Goal: Information Seeking & Learning: Learn about a topic

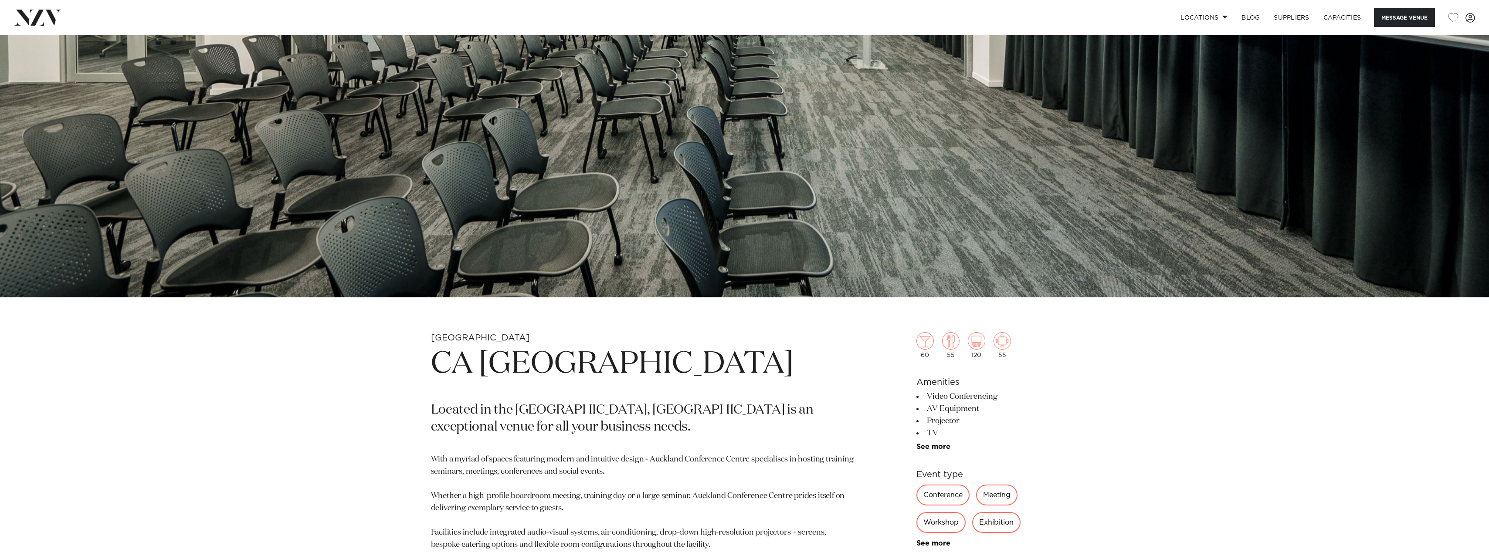
scroll to position [697, 0]
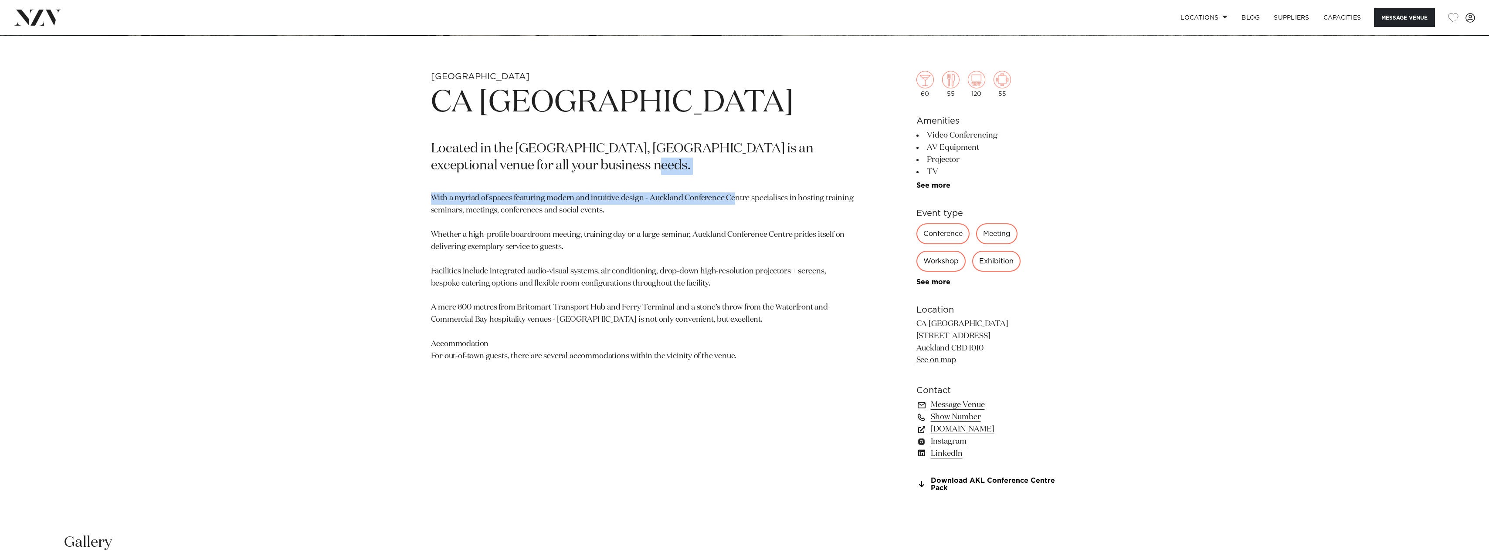
drag, startPoint x: 611, startPoint y: 209, endPoint x: 733, endPoint y: 218, distance: 122.3
click at [733, 217] on section "[GEOGRAPHIC_DATA] [GEOGRAPHIC_DATA] [GEOGRAPHIC_DATA] Located in the [GEOGRAPHI…" at bounding box center [642, 295] width 423 height 449
click at [733, 218] on section "[GEOGRAPHIC_DATA] [GEOGRAPHIC_DATA] [GEOGRAPHIC_DATA] Located in the [GEOGRAPHI…" at bounding box center [642, 295] width 423 height 449
drag, startPoint x: 592, startPoint y: 218, endPoint x: 731, endPoint y: 241, distance: 140.9
click at [731, 241] on section "[GEOGRAPHIC_DATA] [GEOGRAPHIC_DATA] [GEOGRAPHIC_DATA] Located in the [GEOGRAPHI…" at bounding box center [642, 295] width 423 height 449
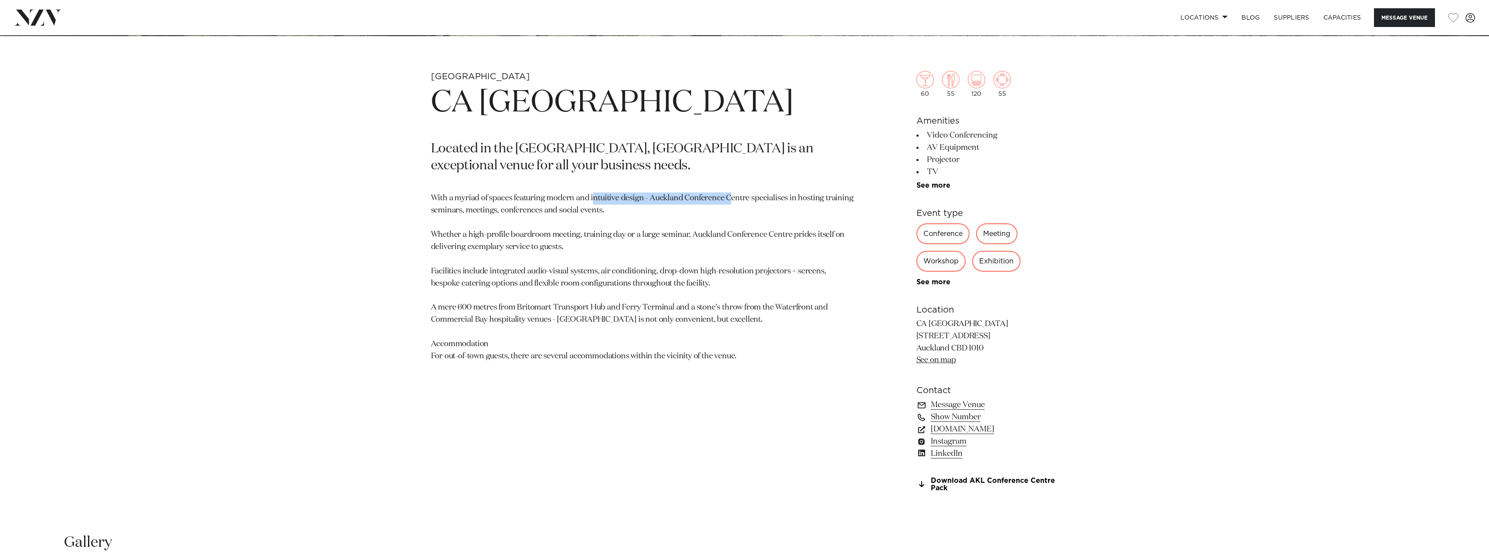
click at [731, 241] on p "With a myriad of spaces featuring modern and intuitive design - Auckland Confer…" at bounding box center [642, 278] width 423 height 170
drag, startPoint x: 519, startPoint y: 288, endPoint x: 619, endPoint y: 288, distance: 99.8
click at [619, 288] on p "With a myriad of spaces featuring modern and intuitive design - Auckland Confer…" at bounding box center [642, 278] width 423 height 170
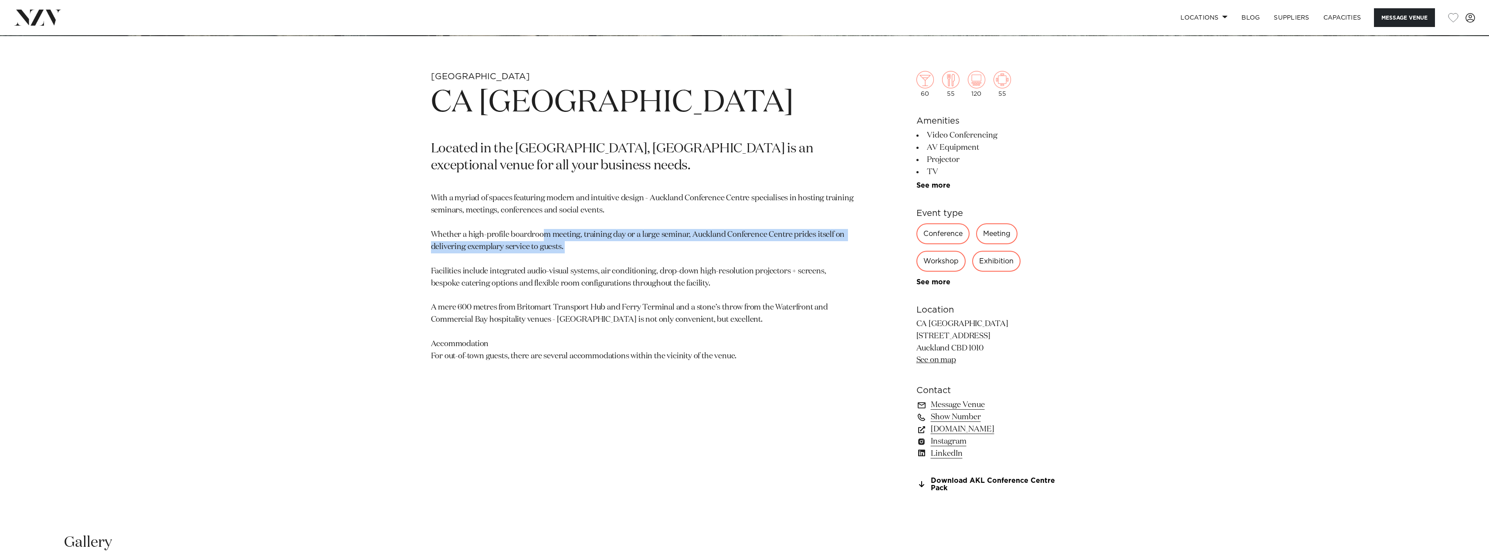
drag, startPoint x: 551, startPoint y: 271, endPoint x: 655, endPoint y: 286, distance: 105.5
click at [655, 286] on p "With a myriad of spaces featuring modern and intuitive design - Auckland Confer…" at bounding box center [642, 278] width 423 height 170
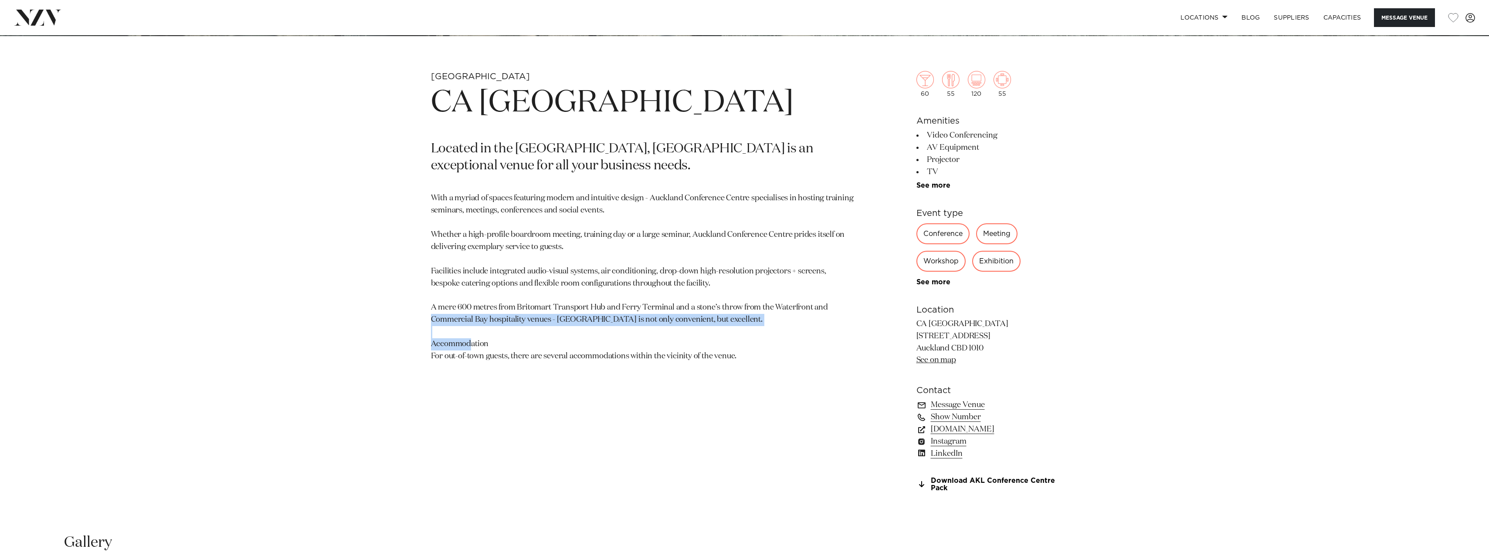
drag, startPoint x: 427, startPoint y: 363, endPoint x: 531, endPoint y: 378, distance: 105.2
click at [531, 378] on div "[GEOGRAPHIC_DATA] [GEOGRAPHIC_DATA] [GEOGRAPHIC_DATA] Located in the [GEOGRAPHI…" at bounding box center [745, 295] width 742 height 449
click at [531, 362] on p "With a myriad of spaces featuring modern and intuitive design - Auckland Confer…" at bounding box center [642, 278] width 423 height 170
drag, startPoint x: 545, startPoint y: 358, endPoint x: 552, endPoint y: 359, distance: 7.0
click at [552, 359] on p "With a myriad of spaces featuring modern and intuitive design - Auckland Confer…" at bounding box center [642, 278] width 423 height 170
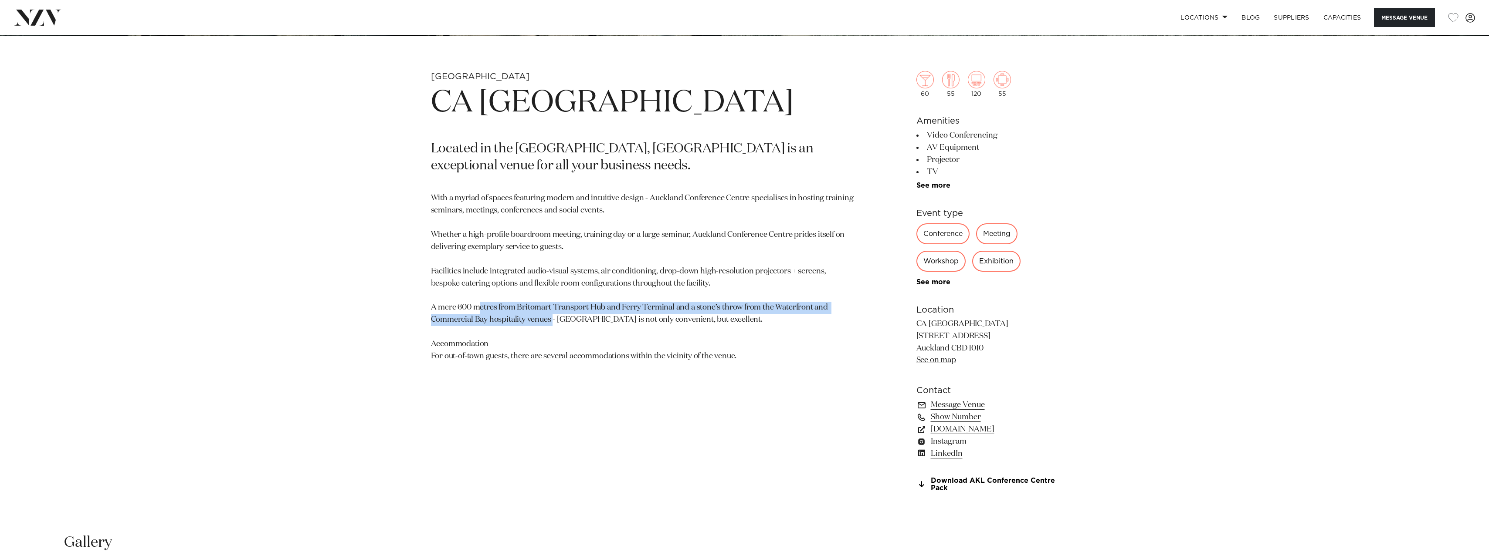
drag, startPoint x: 552, startPoint y: 359, endPoint x: 544, endPoint y: 359, distance: 7.9
click at [544, 359] on p "With a myriad of spaces featuring modern and intuitive design - Auckland Confer…" at bounding box center [642, 278] width 423 height 170
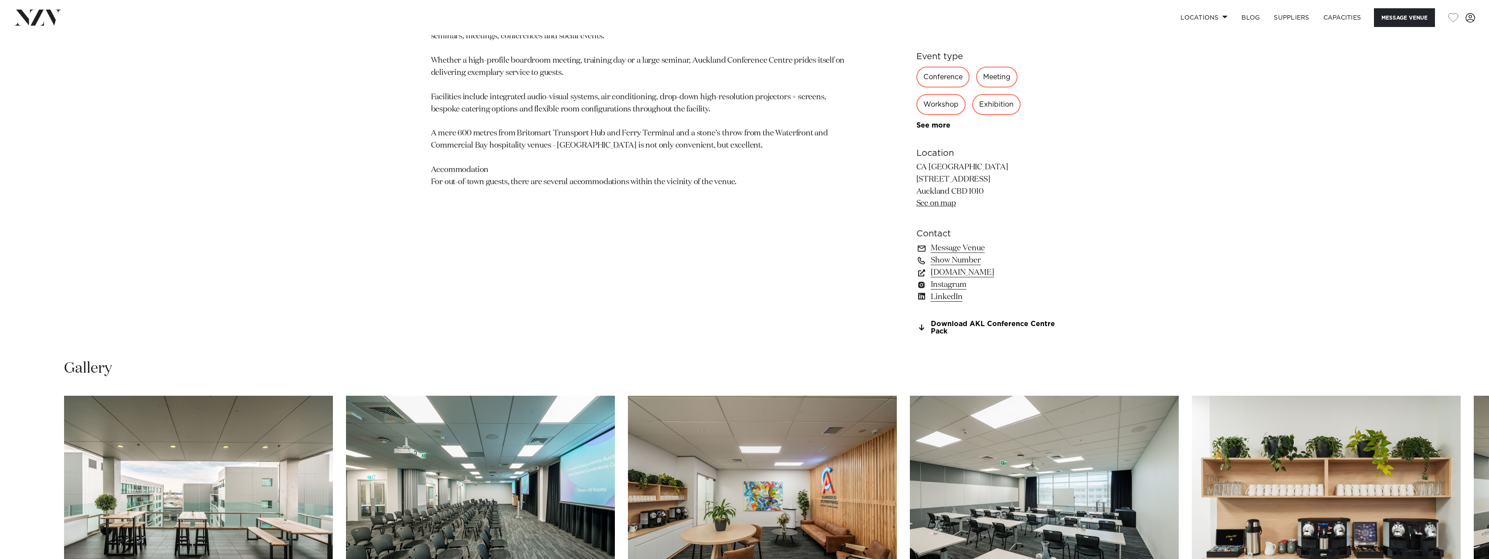
scroll to position [1133, 0]
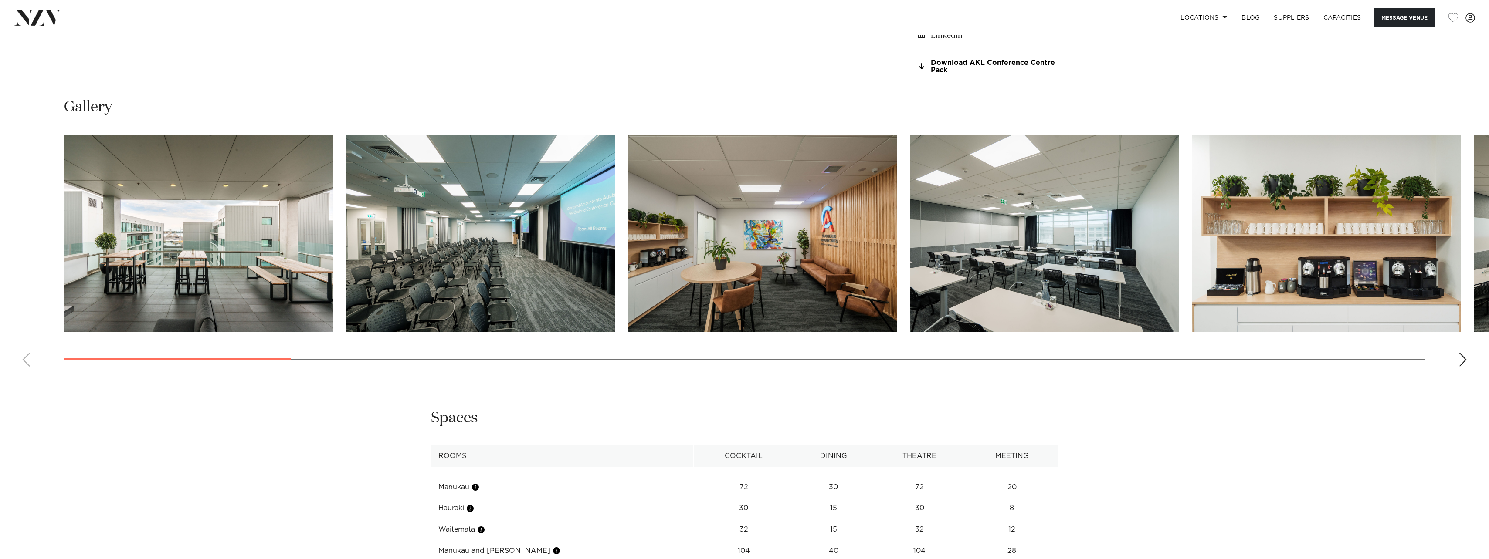
click at [837, 256] on img "3 / 29" at bounding box center [762, 233] width 269 height 197
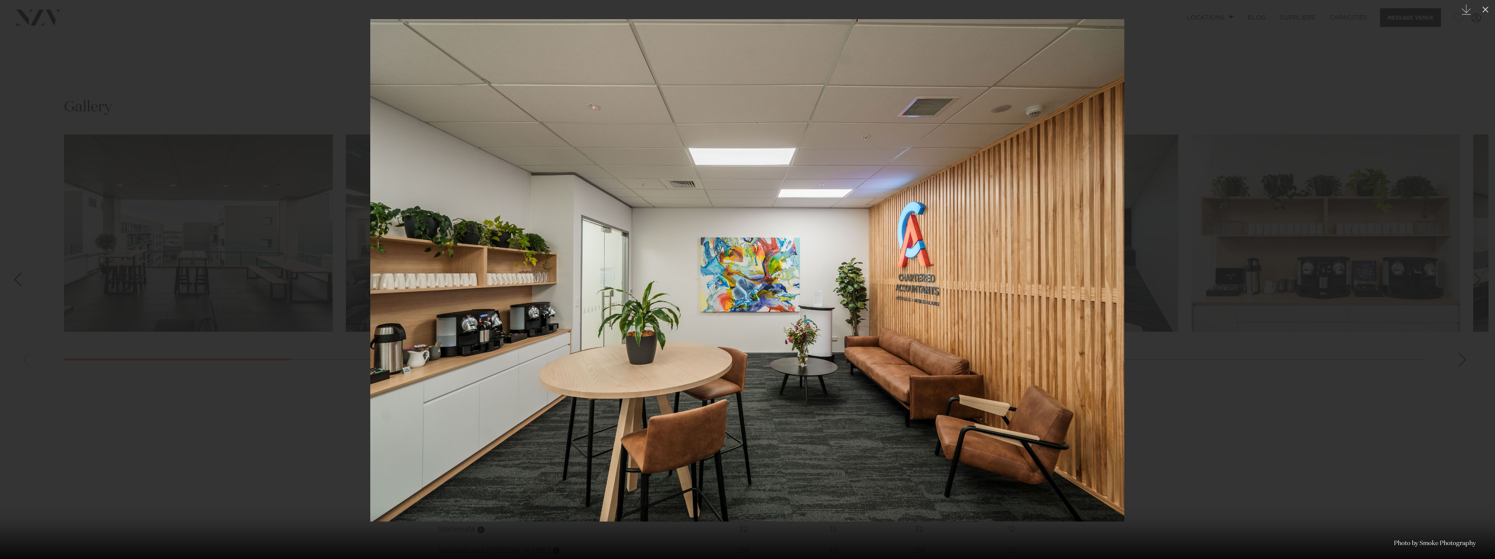
click at [1275, 349] on div at bounding box center [747, 279] width 1495 height 559
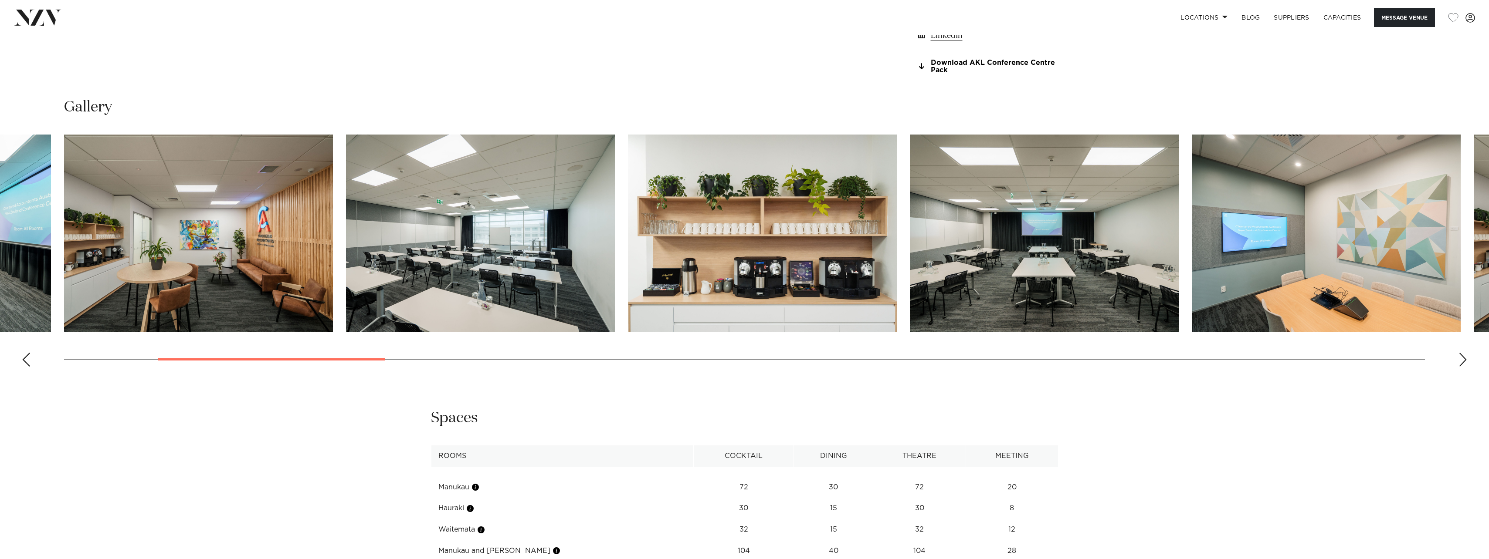
click at [1463, 359] on div "Next slide" at bounding box center [1462, 360] width 9 height 14
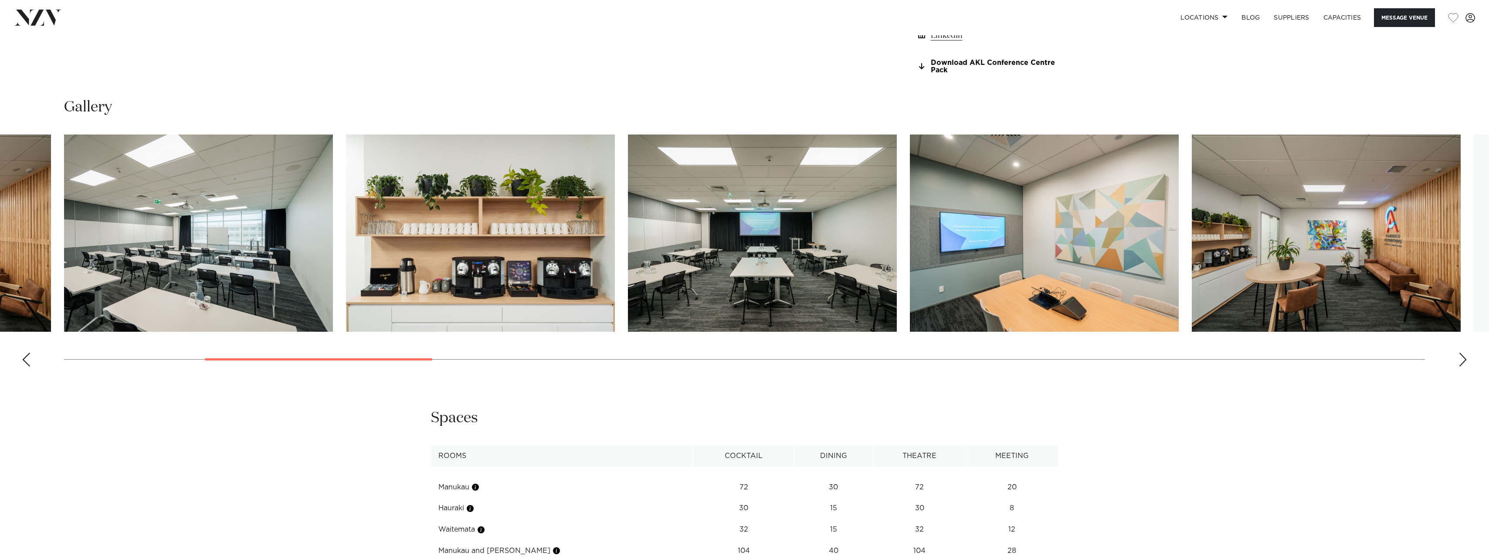
click at [1463, 359] on div "Next slide" at bounding box center [1462, 360] width 9 height 14
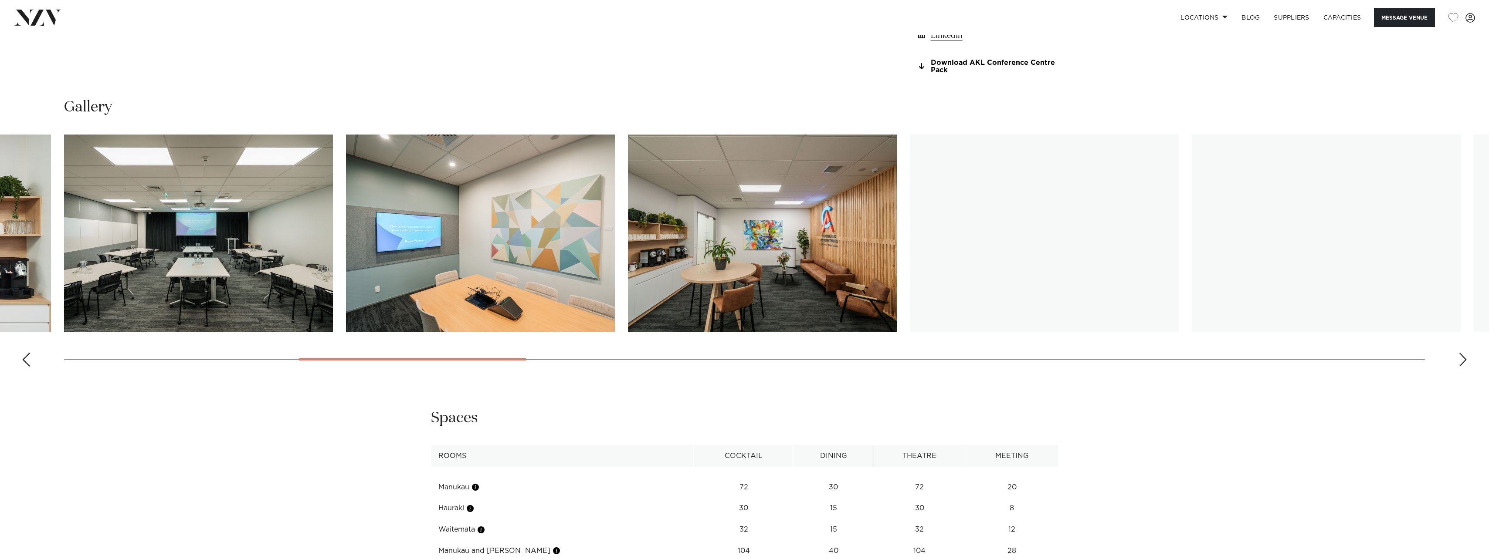
click at [1463, 359] on div "Next slide" at bounding box center [1462, 360] width 9 height 14
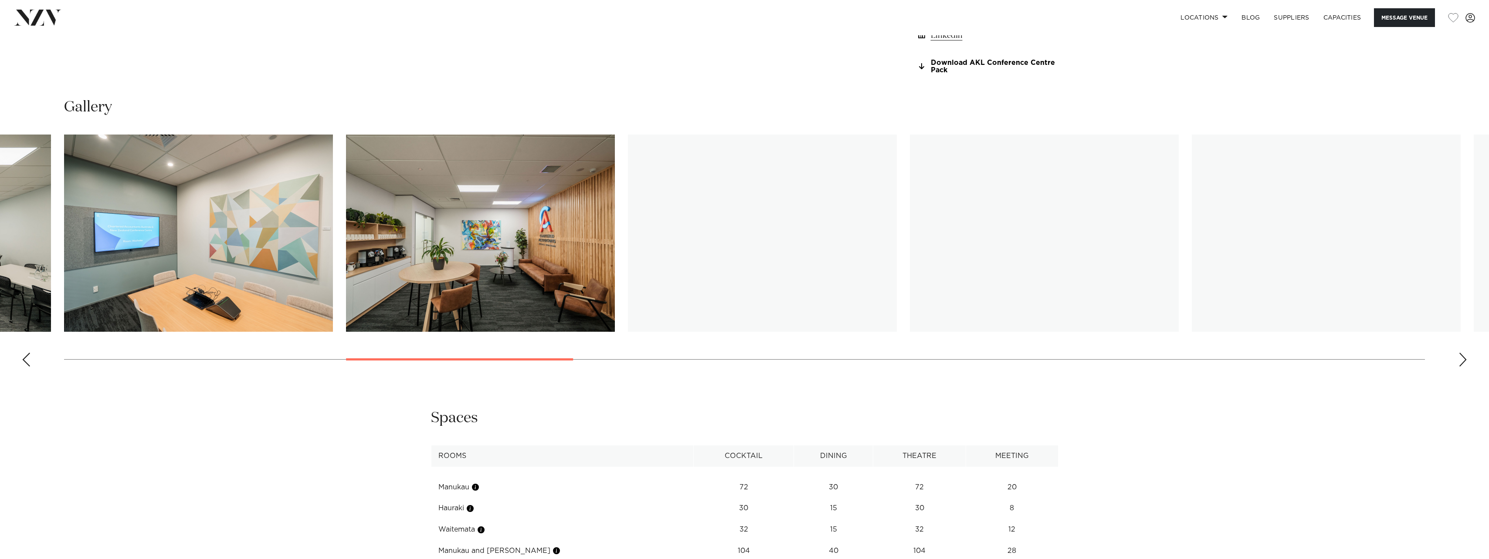
click at [1463, 359] on div "Next slide" at bounding box center [1462, 360] width 9 height 14
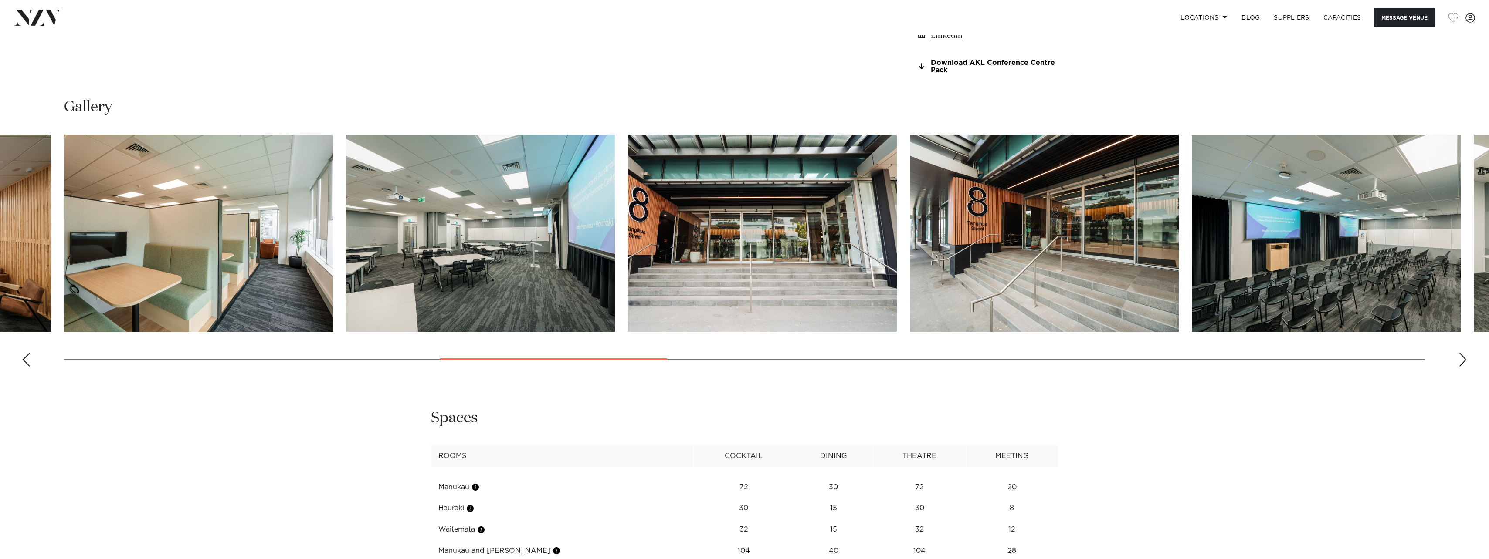
click at [1123, 278] on img "12 / 29" at bounding box center [1044, 233] width 269 height 197
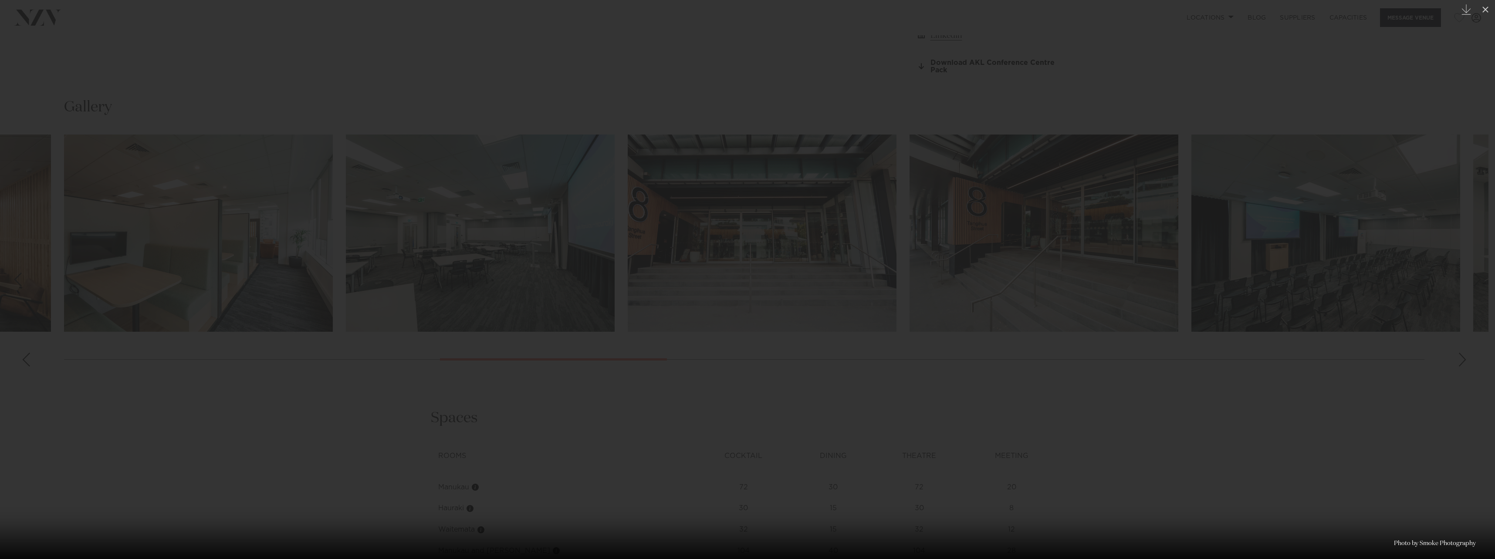
click at [1342, 274] on div at bounding box center [747, 279] width 1495 height 559
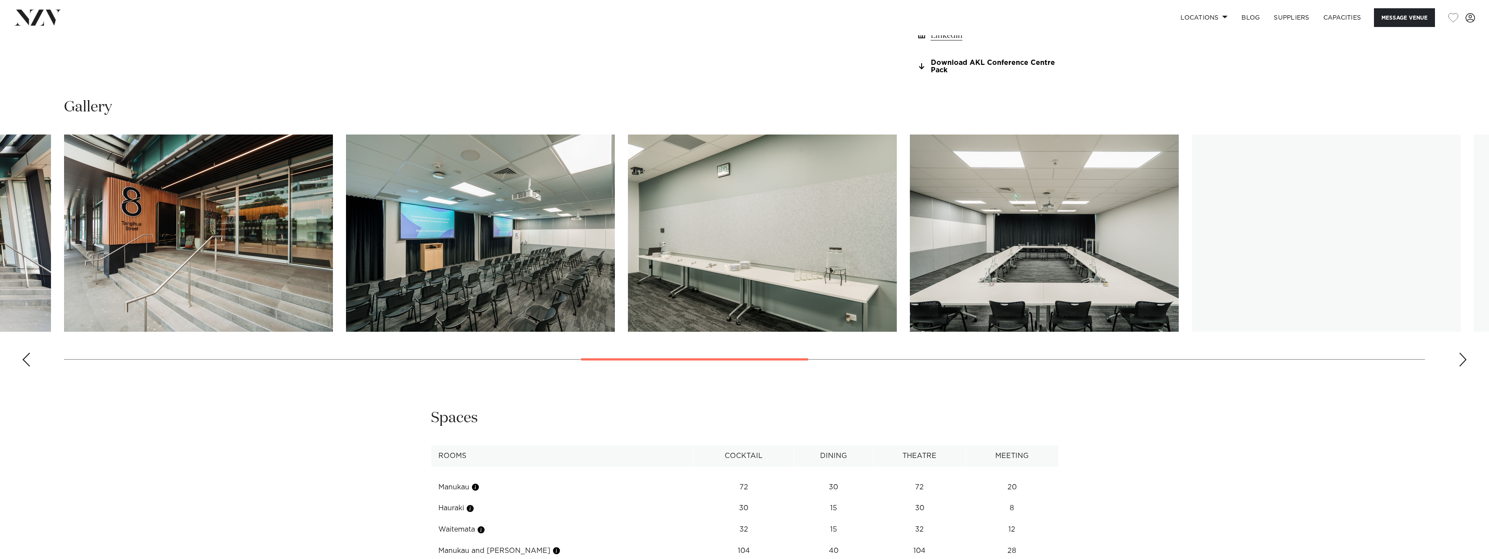
click at [1460, 362] on div "Next slide" at bounding box center [1462, 360] width 9 height 14
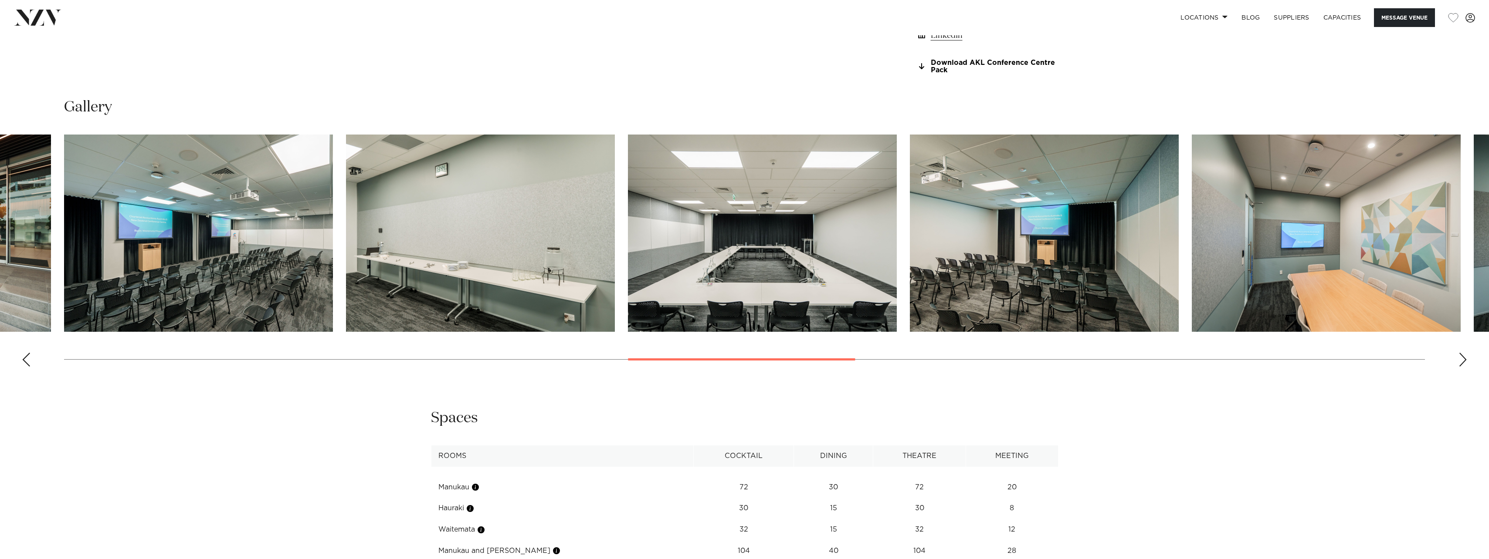
click at [1463, 358] on div "Next slide" at bounding box center [1462, 360] width 9 height 14
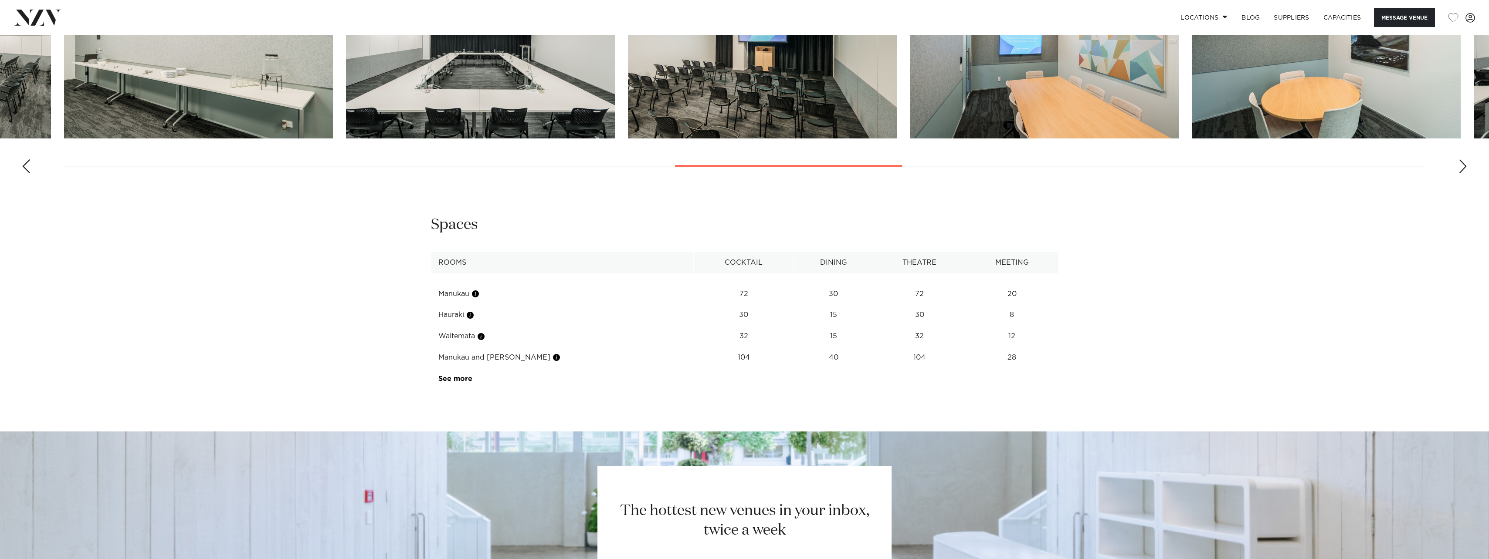
scroll to position [1242, 0]
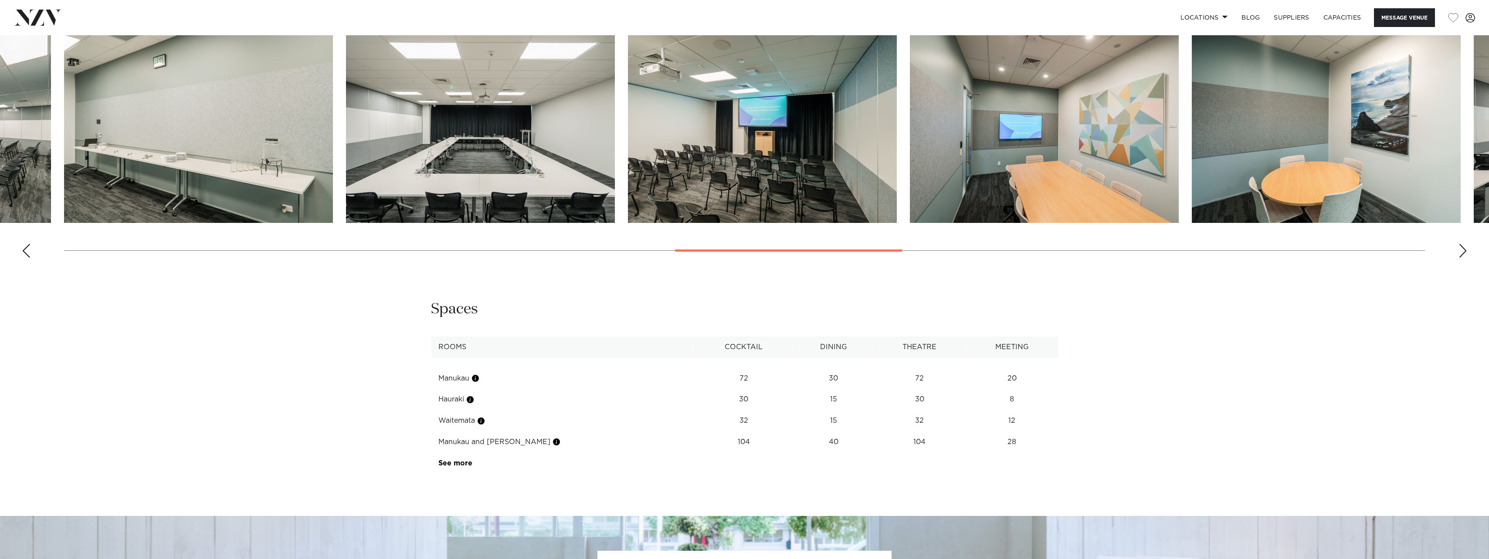
click at [465, 459] on td "See more" at bounding box center [472, 463] width 82 height 21
click at [466, 463] on link "See more" at bounding box center [472, 463] width 68 height 7
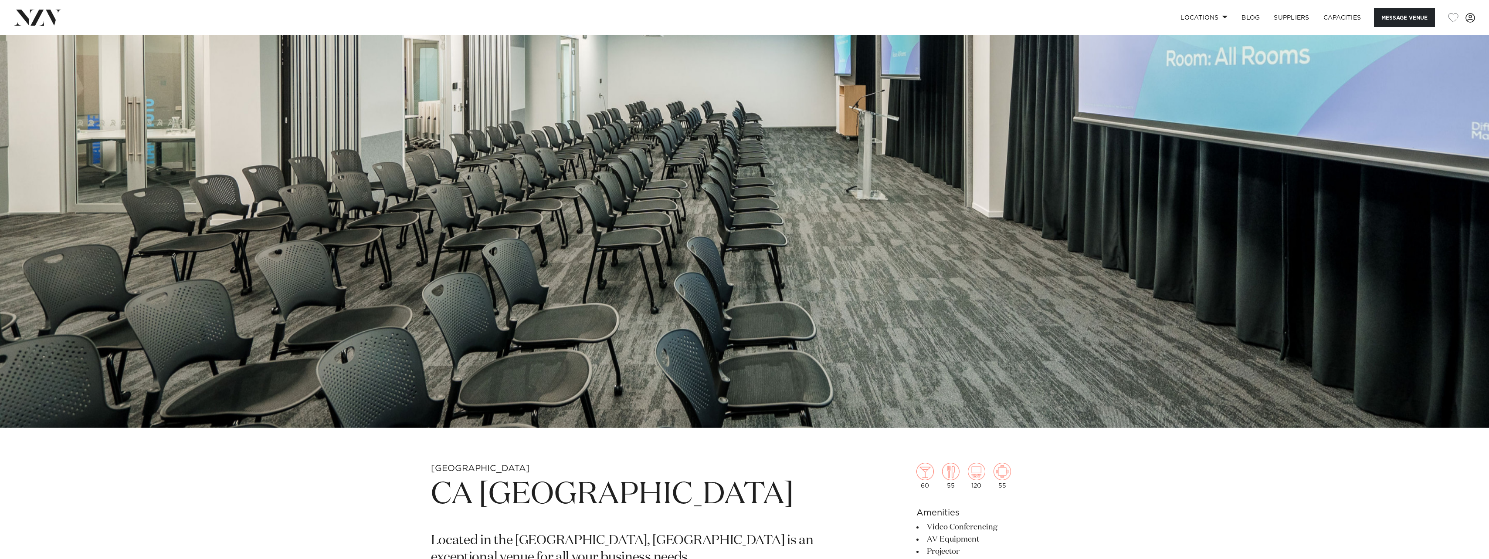
scroll to position [653, 0]
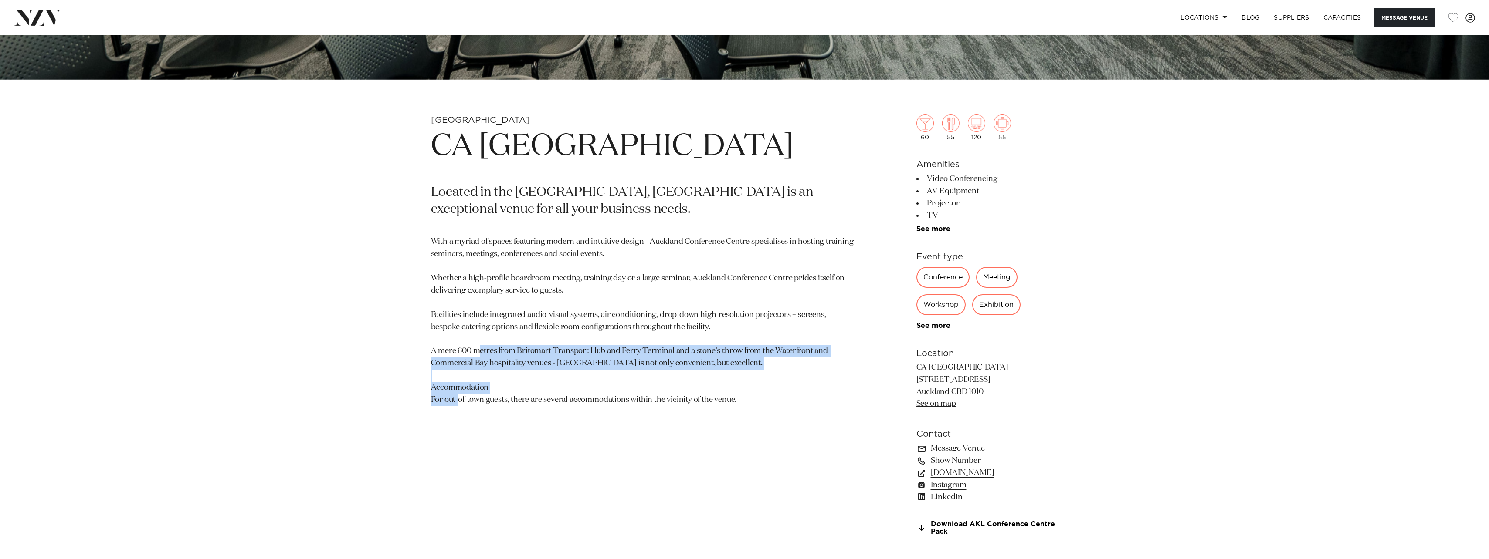
drag, startPoint x: 485, startPoint y: 389, endPoint x: 625, endPoint y: 423, distance: 144.0
click at [625, 406] on p "With a myriad of spaces featuring modern and intuitive design - Auckland Confer…" at bounding box center [642, 321] width 423 height 170
drag, startPoint x: 712, startPoint y: 457, endPoint x: 732, endPoint y: 458, distance: 20.5
click at [732, 458] on section "[GEOGRAPHIC_DATA] [GEOGRAPHIC_DATA] [GEOGRAPHIC_DATA] Located in the [GEOGRAPHI…" at bounding box center [642, 339] width 423 height 449
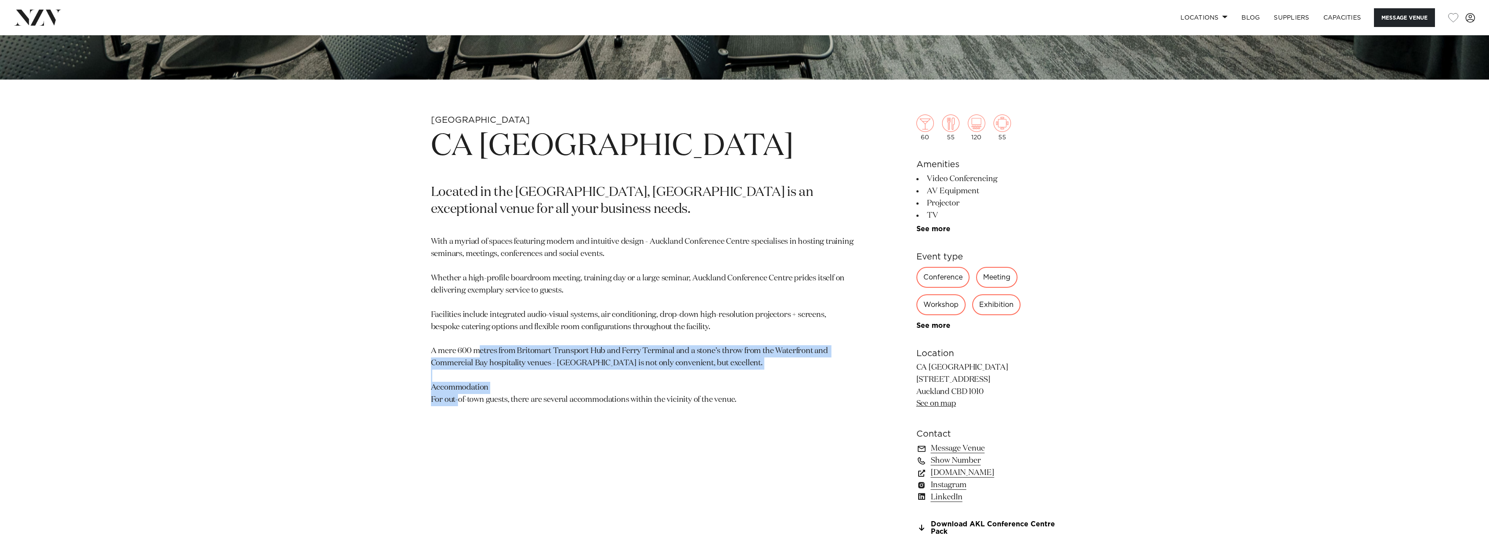
click at [732, 458] on section "[GEOGRAPHIC_DATA] [GEOGRAPHIC_DATA] [GEOGRAPHIC_DATA] Located in the [GEOGRAPHI…" at bounding box center [642, 339] width 423 height 449
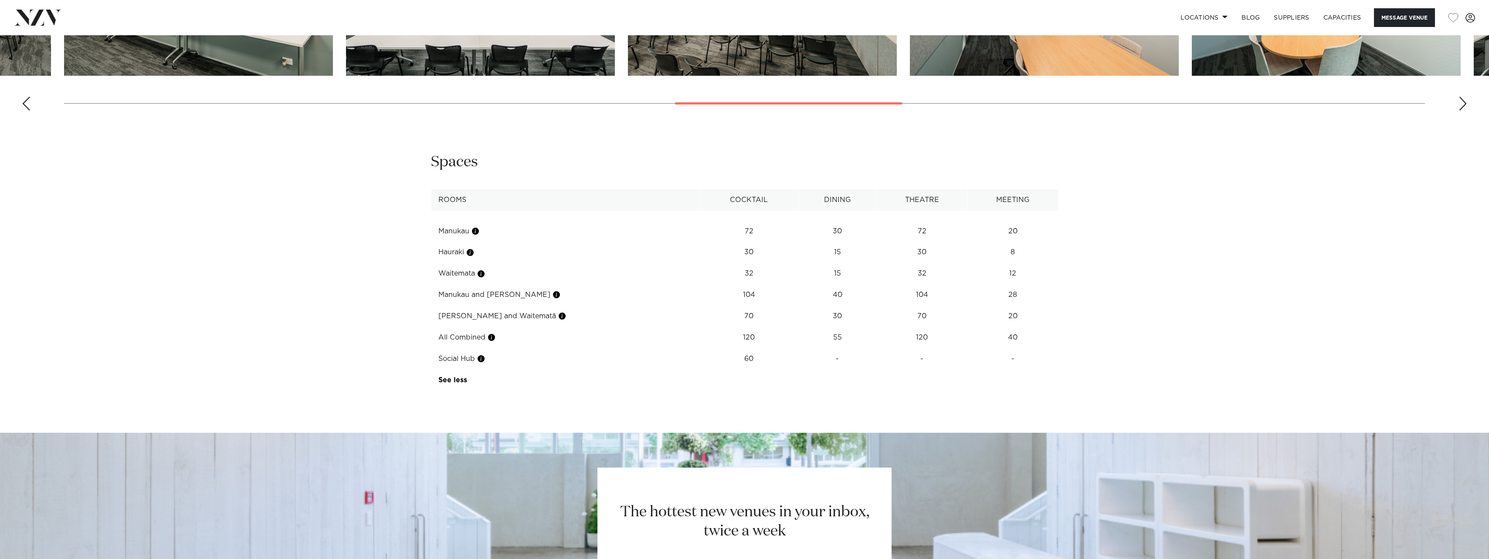
scroll to position [1306, 0]
